Goal: Submit feedback/report problem: Submit feedback/report problem

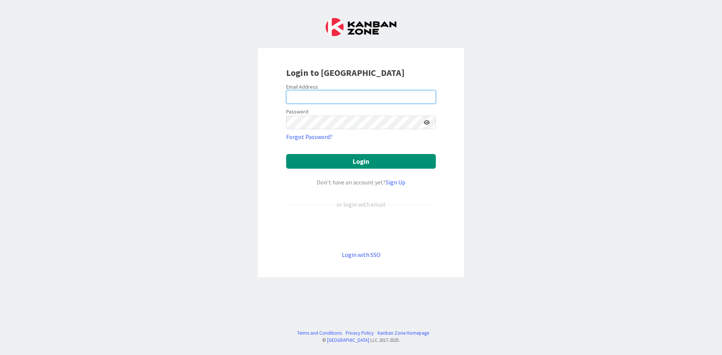
click at [306, 100] on input "email" at bounding box center [361, 97] width 150 height 14
type input "[PERSON_NAME][EMAIL_ADDRESS][DOMAIN_NAME]"
click at [359, 101] on input "[PERSON_NAME][EMAIL_ADDRESS][DOMAIN_NAME]" at bounding box center [361, 97] width 150 height 14
click at [304, 98] on input "email" at bounding box center [361, 97] width 150 height 14
type input "[PERSON_NAME][EMAIL_ADDRESS][DOMAIN_NAME]"
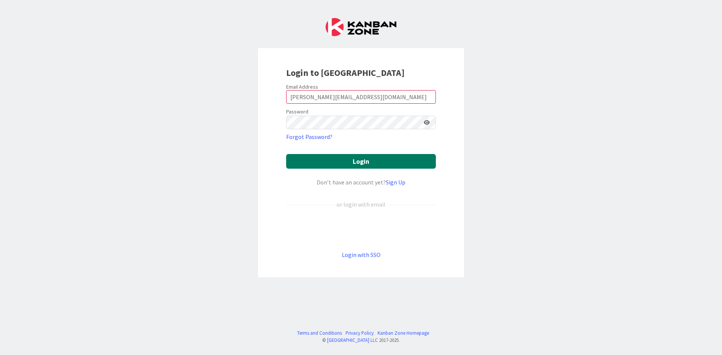
click at [312, 164] on button "Login" at bounding box center [361, 161] width 150 height 15
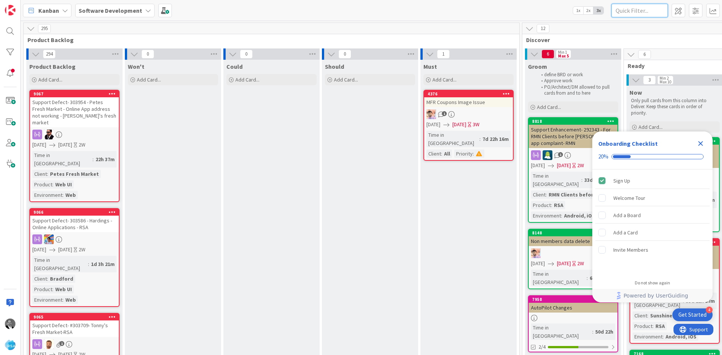
click at [642, 9] on input "text" at bounding box center [639, 11] width 56 height 14
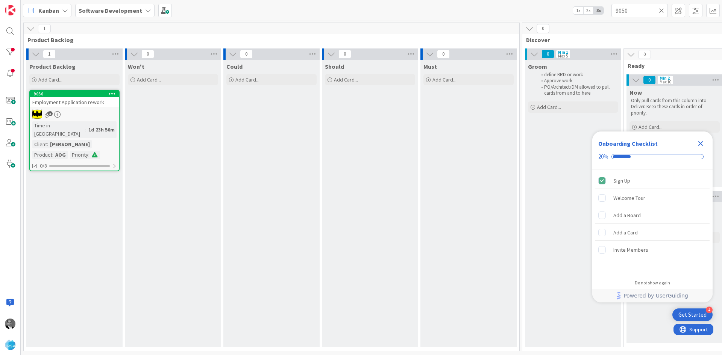
click at [80, 103] on span "Employment Application rework" at bounding box center [68, 102] width 72 height 7
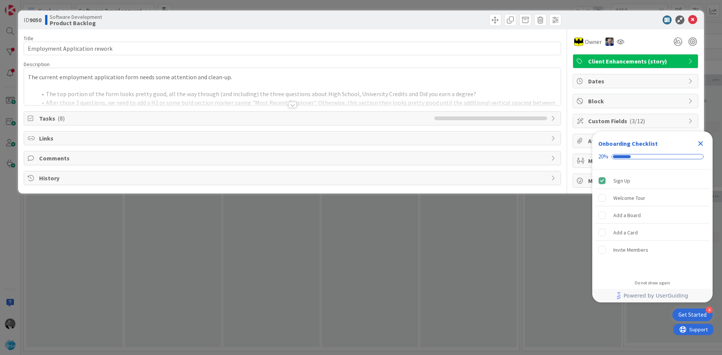
click at [296, 105] on div at bounding box center [292, 105] width 8 height 6
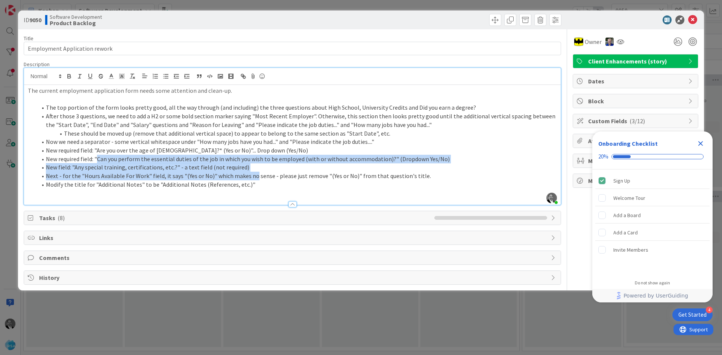
drag, startPoint x: 98, startPoint y: 158, endPoint x: 251, endPoint y: 176, distance: 154.7
click at [251, 176] on ol "The top portion of the form looks pretty good, all the way through (and includi…" at bounding box center [292, 145] width 529 height 85
click at [130, 161] on li "New required field: "Can you perform the essential duties of the job in which y…" at bounding box center [297, 159] width 520 height 9
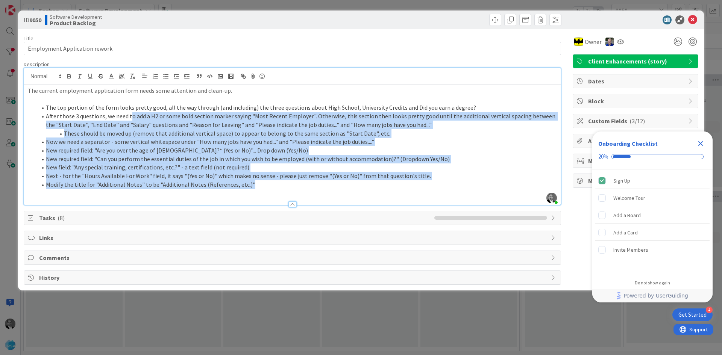
drag, startPoint x: 268, startPoint y: 189, endPoint x: 129, endPoint y: 118, distance: 155.8
click at [129, 118] on ol "The top portion of the form looks pretty good, all the way through (and includi…" at bounding box center [292, 145] width 529 height 85
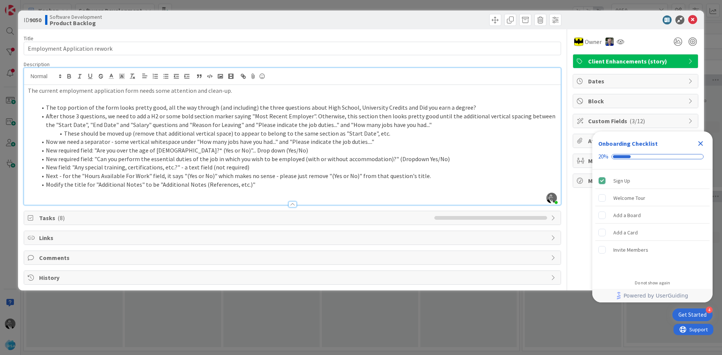
click at [701, 145] on icon "Close Checklist" at bounding box center [700, 143] width 9 height 9
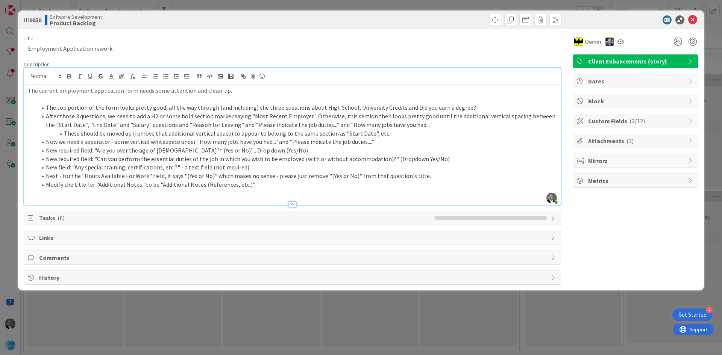
click at [176, 127] on li "After those 3 questions, we need to add a H2 or some bold section marker saying…" at bounding box center [297, 120] width 520 height 17
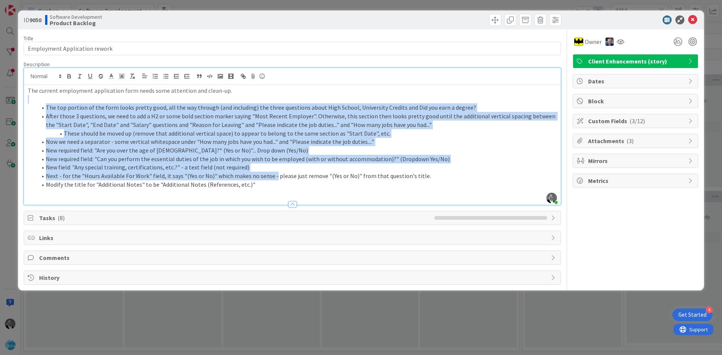
drag, startPoint x: 43, startPoint y: 101, endPoint x: 270, endPoint y: 174, distance: 238.8
click at [270, 174] on div "The current employment application form needs some attention and clean-up. The …" at bounding box center [292, 145] width 536 height 120
click at [214, 171] on li "New field: "Any special training, certifications, etc.?" - a text field (not re…" at bounding box center [297, 167] width 520 height 9
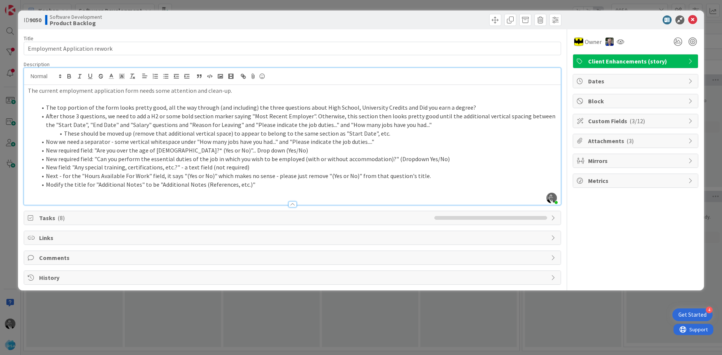
click at [273, 189] on p at bounding box center [292, 193] width 529 height 9
drag, startPoint x: 103, startPoint y: 174, endPoint x: 183, endPoint y: 177, distance: 80.9
click at [183, 177] on li "Next - for the "Hours Available For Work" field, it says "(Yes or No)" which ma…" at bounding box center [297, 176] width 520 height 9
click at [255, 189] on li "Modify the title for "Additional Notes" to be "Additional Notes (References, et…" at bounding box center [297, 184] width 520 height 9
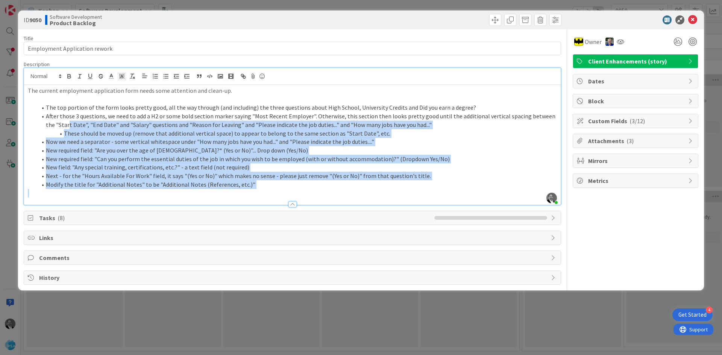
drag, startPoint x: 282, startPoint y: 193, endPoint x: 59, endPoint y: 125, distance: 232.4
click at [59, 125] on div "The current employment application form needs some attention and clean-up. The …" at bounding box center [292, 145] width 536 height 120
click at [265, 168] on li "New field: "Any special training, certifications, etc.?" - a text field (not re…" at bounding box center [297, 167] width 520 height 9
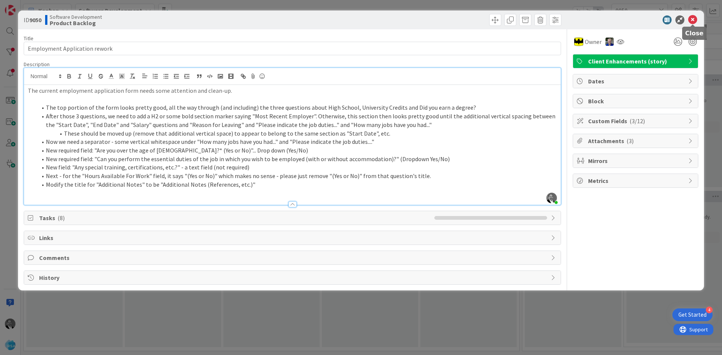
click at [690, 17] on icon at bounding box center [692, 19] width 9 height 9
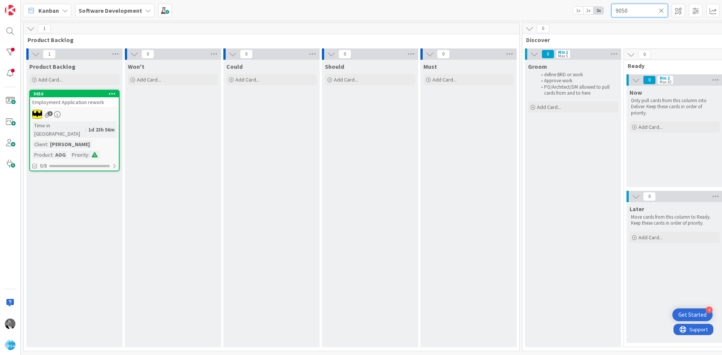
click at [636, 12] on input "9050" at bounding box center [639, 11] width 56 height 14
type input "9055"
click at [631, 12] on input "9055" at bounding box center [639, 11] width 56 height 14
click at [77, 104] on span "Career Position Listing (fix apply link)" at bounding box center [73, 102] width 82 height 7
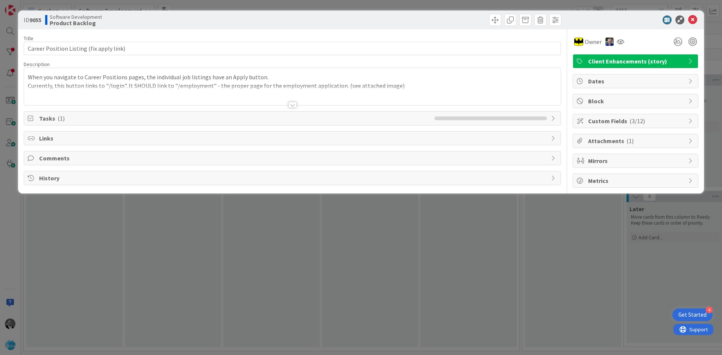
click at [291, 106] on div at bounding box center [292, 105] width 8 height 6
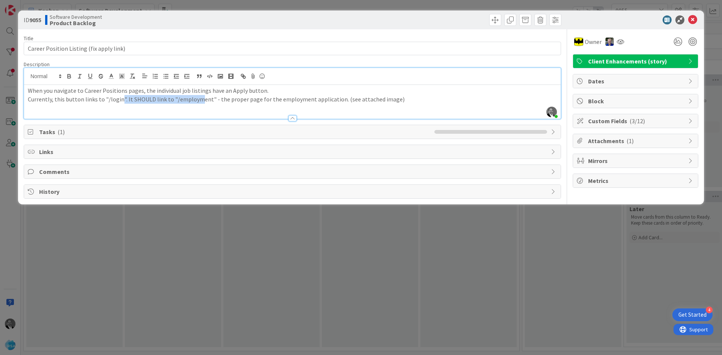
drag, startPoint x: 119, startPoint y: 98, endPoint x: 197, endPoint y: 98, distance: 78.2
click at [197, 98] on p "Currently, this button links to "/login". It SHOULD link to "/employment" - the…" at bounding box center [292, 99] width 529 height 9
click at [262, 103] on p "Currently, this button links to "/login". It SHOULD link to "/employment" - the…" at bounding box center [292, 99] width 529 height 9
drag, startPoint x: 69, startPoint y: 99, endPoint x: 116, endPoint y: 98, distance: 47.4
click at [116, 98] on p "Currently, this button links to "/login". It SHOULD link to "/employment" - the…" at bounding box center [292, 99] width 529 height 9
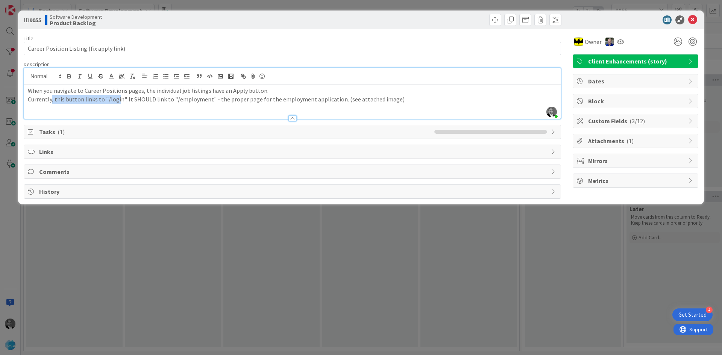
click at [116, 98] on p "Currently, this button links to "/login". It SHOULD link to "/employment" - the…" at bounding box center [292, 99] width 529 height 9
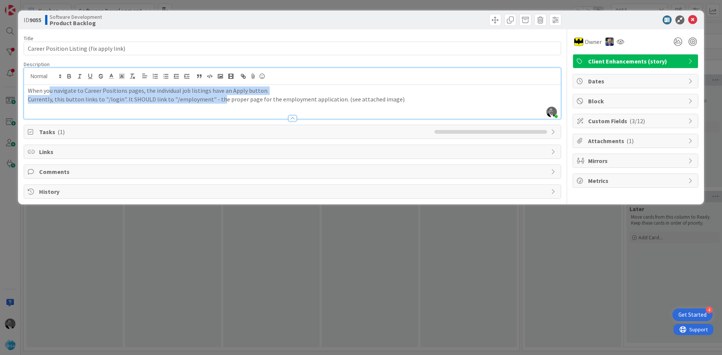
drag, startPoint x: 49, startPoint y: 93, endPoint x: 216, endPoint y: 102, distance: 167.9
click at [216, 102] on div "When you navigate to Career Positions pages, the individual job listings have a…" at bounding box center [292, 102] width 536 height 34
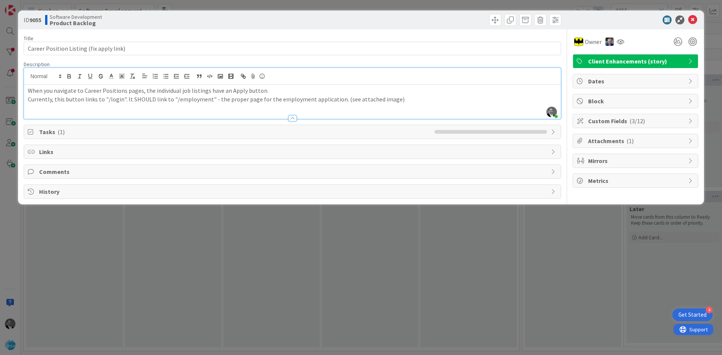
click at [229, 102] on p "Currently, this button links to "/login". It SHOULD link to "/employment" - the…" at bounding box center [292, 99] width 529 height 9
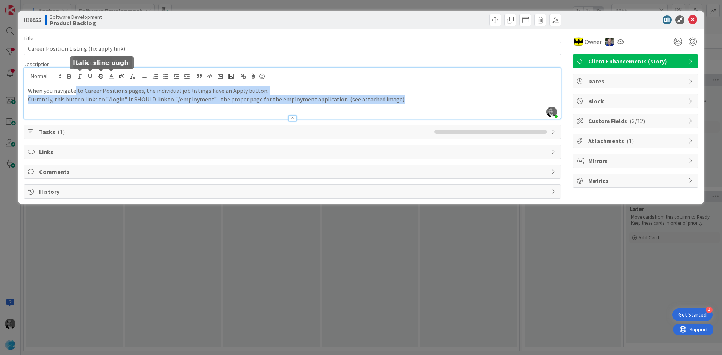
drag, startPoint x: 412, startPoint y: 101, endPoint x: 74, endPoint y: 77, distance: 338.8
click at [74, 77] on div "[PERSON_NAME] just joined When you navigate to Career Positions pages, the indi…" at bounding box center [292, 93] width 536 height 51
click at [212, 100] on p "Currently, this button links to "/login". It SHOULD link to "/employment" - the…" at bounding box center [292, 99] width 529 height 9
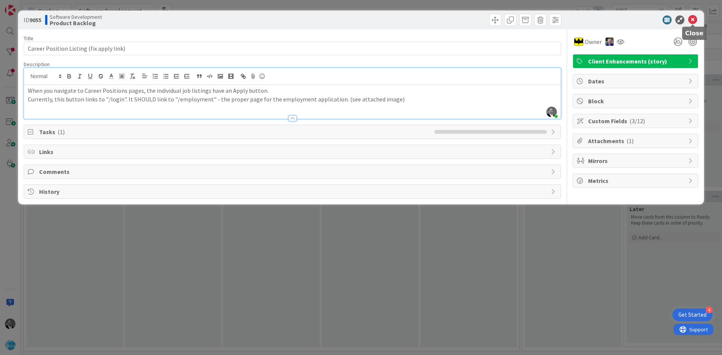
click at [693, 21] on icon at bounding box center [692, 19] width 9 height 9
